Goal: Task Accomplishment & Management: Use online tool/utility

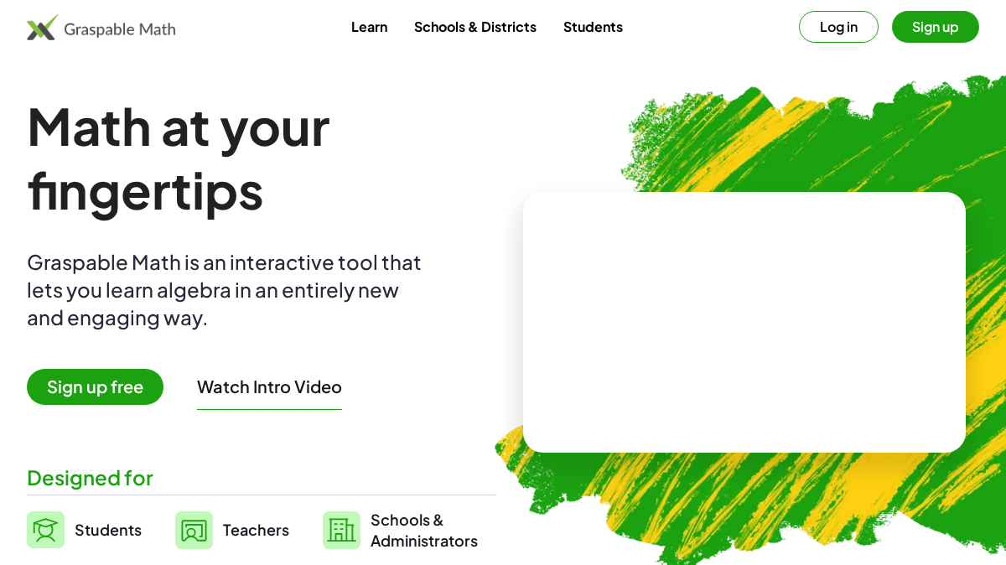
click at [934, 35] on button "Sign up" at bounding box center [935, 27] width 87 height 32
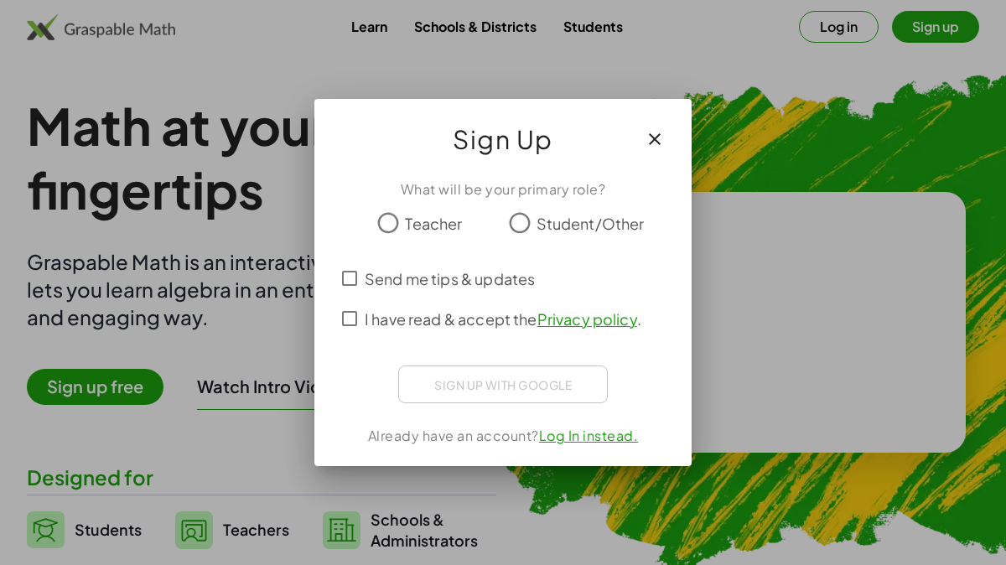
click at [427, 215] on span "Teacher" at bounding box center [433, 223] width 57 height 23
click at [380, 324] on span "I have read & accept the Privacy policy ." at bounding box center [503, 319] width 277 height 23
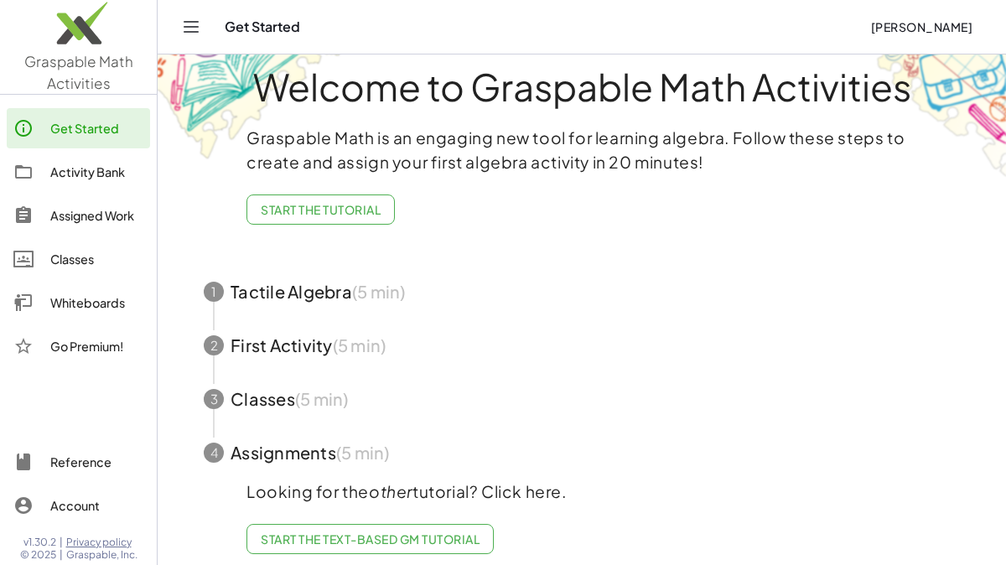
scroll to position [36, 0]
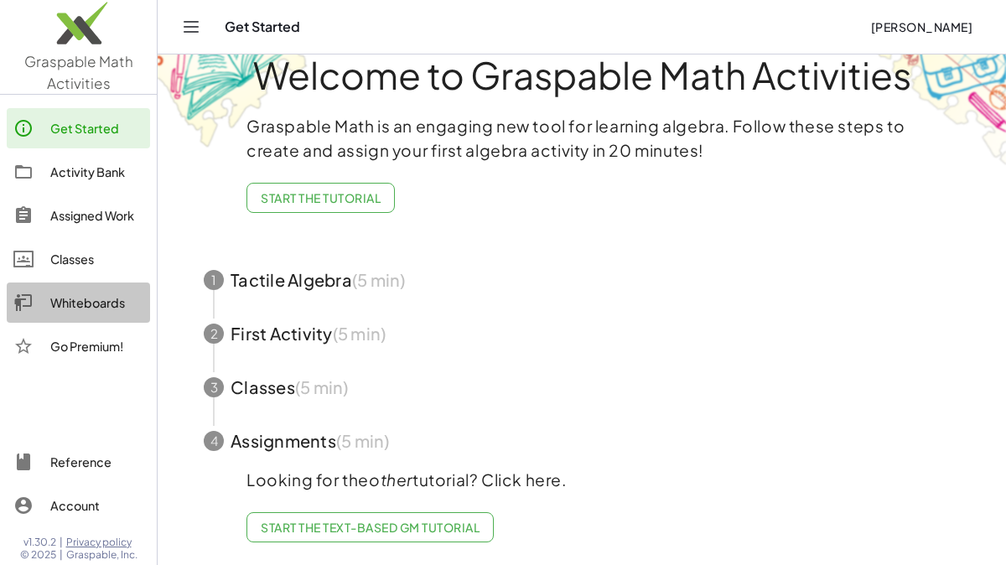
click at [79, 311] on div "Whiteboards" at bounding box center [96, 302] width 93 height 20
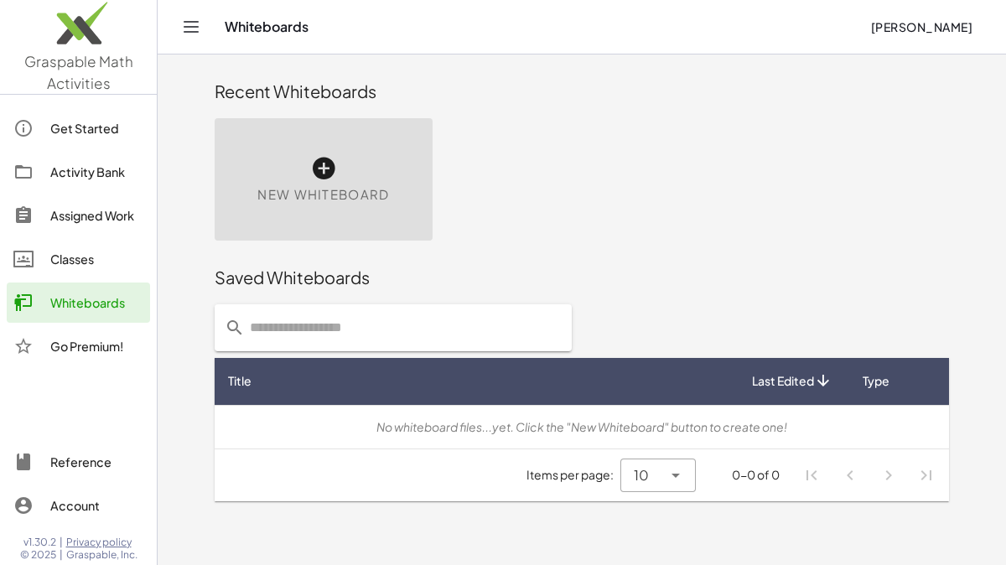
click at [329, 156] on icon at bounding box center [323, 168] width 27 height 27
